Goal: Navigation & Orientation: Find specific page/section

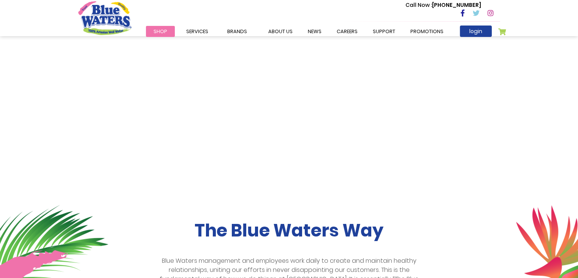
scroll to position [64, 0]
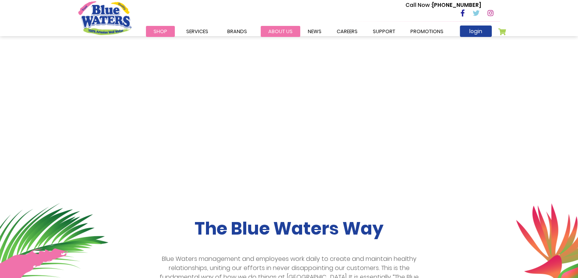
click at [272, 32] on link "about us" at bounding box center [281, 31] width 40 height 11
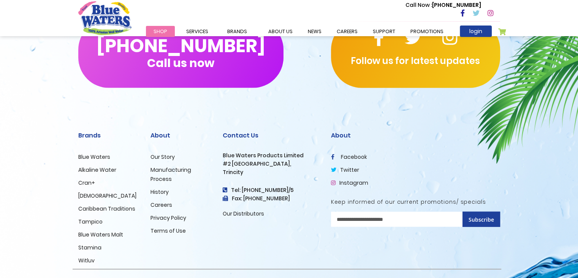
scroll to position [1861, 0]
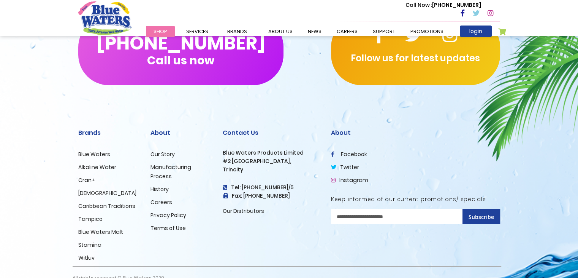
click at [164, 198] on link "Careers" at bounding box center [162, 202] width 22 height 8
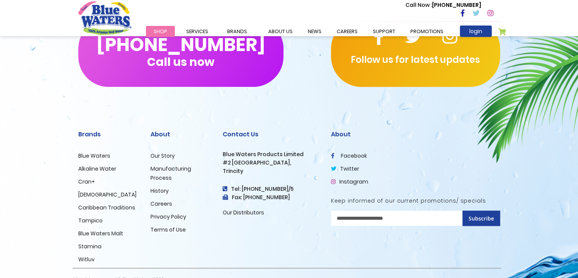
scroll to position [773, 0]
